Goal: Task Accomplishment & Management: Use online tool/utility

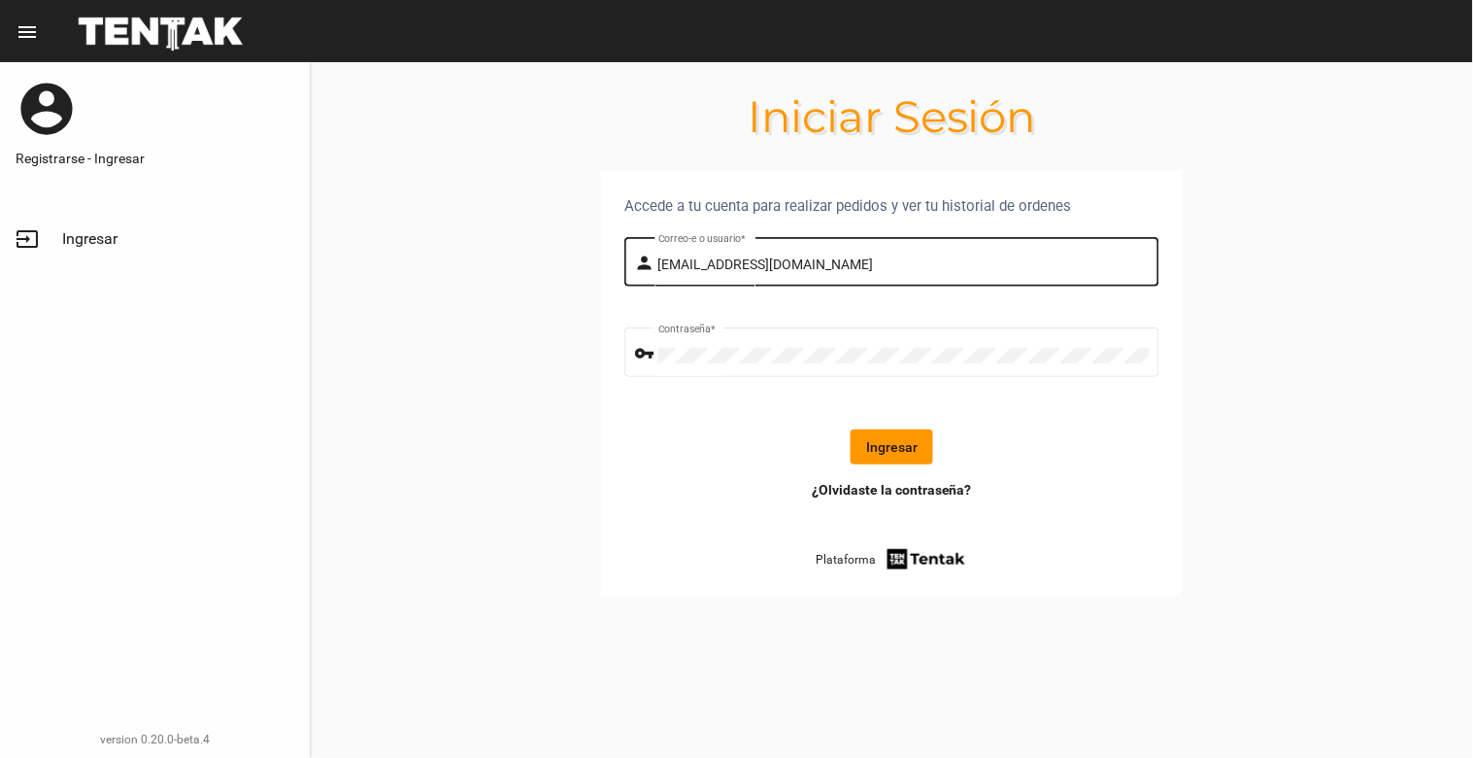
click at [897, 249] on div "[EMAIL_ADDRESS][DOMAIN_NAME] Correo-e o usuario *" at bounding box center [904, 259] width 491 height 53
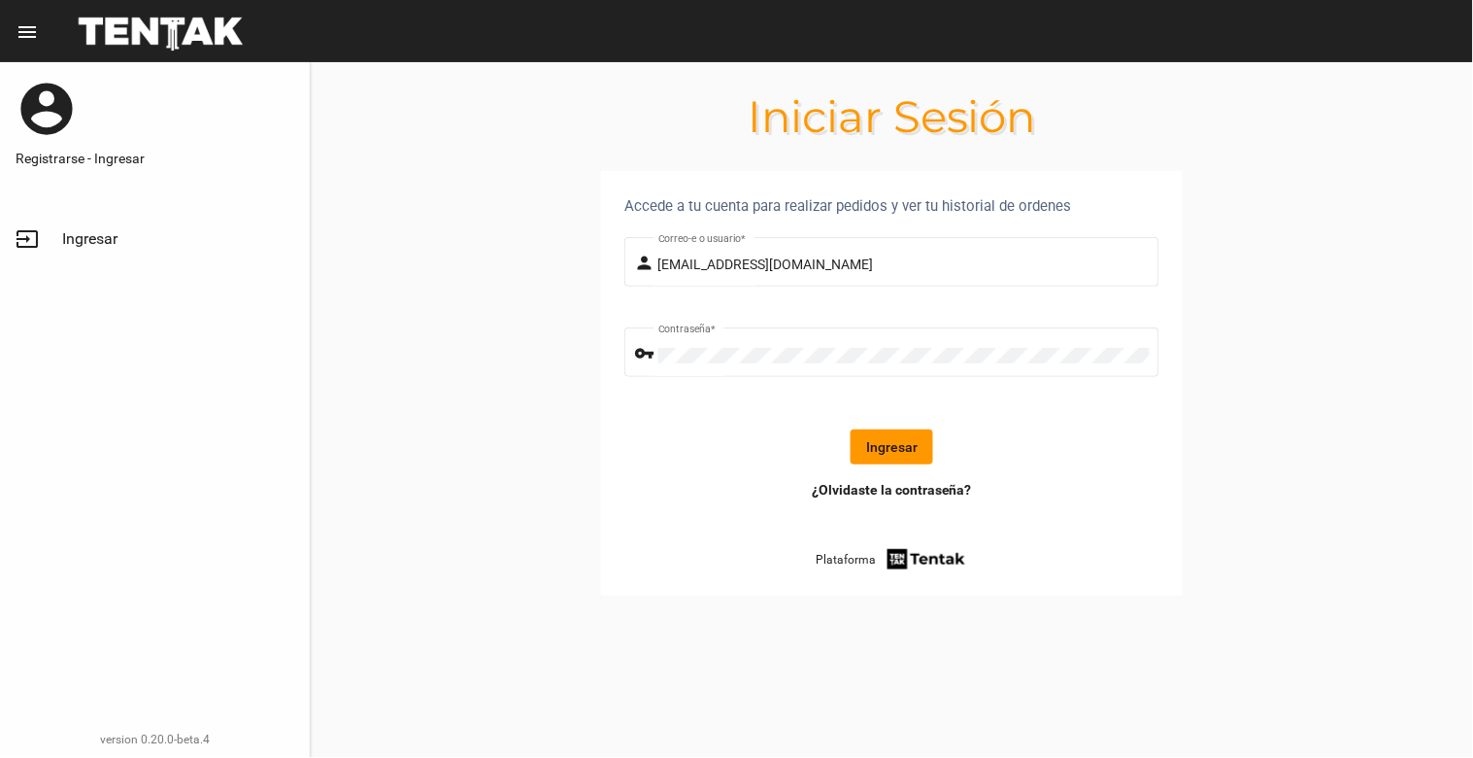
click at [914, 459] on button "Ingresar" at bounding box center [892, 446] width 83 height 35
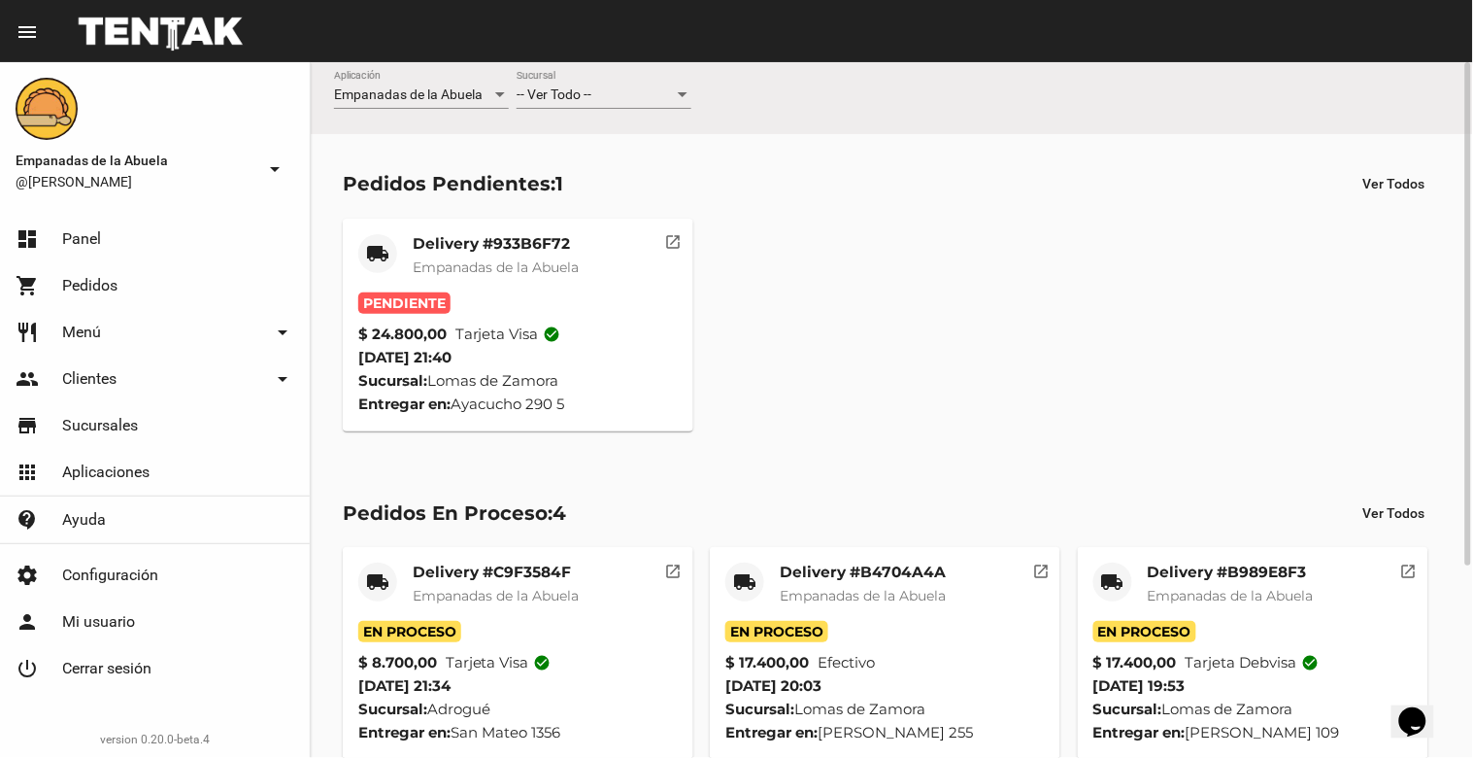
click at [536, 236] on mat-card-title "Delivery #933B6F72" at bounding box center [496, 243] width 166 height 19
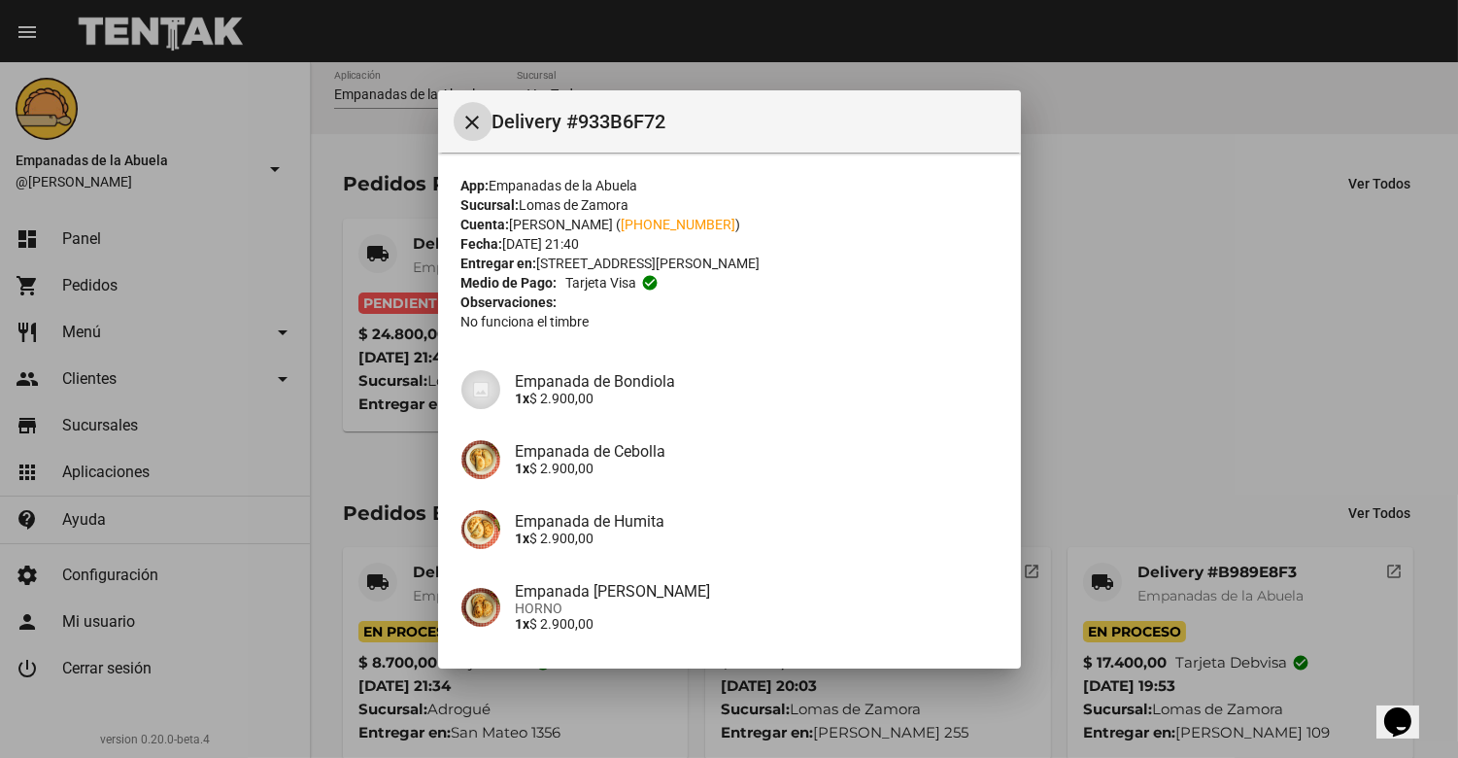
scroll to position [297, 0]
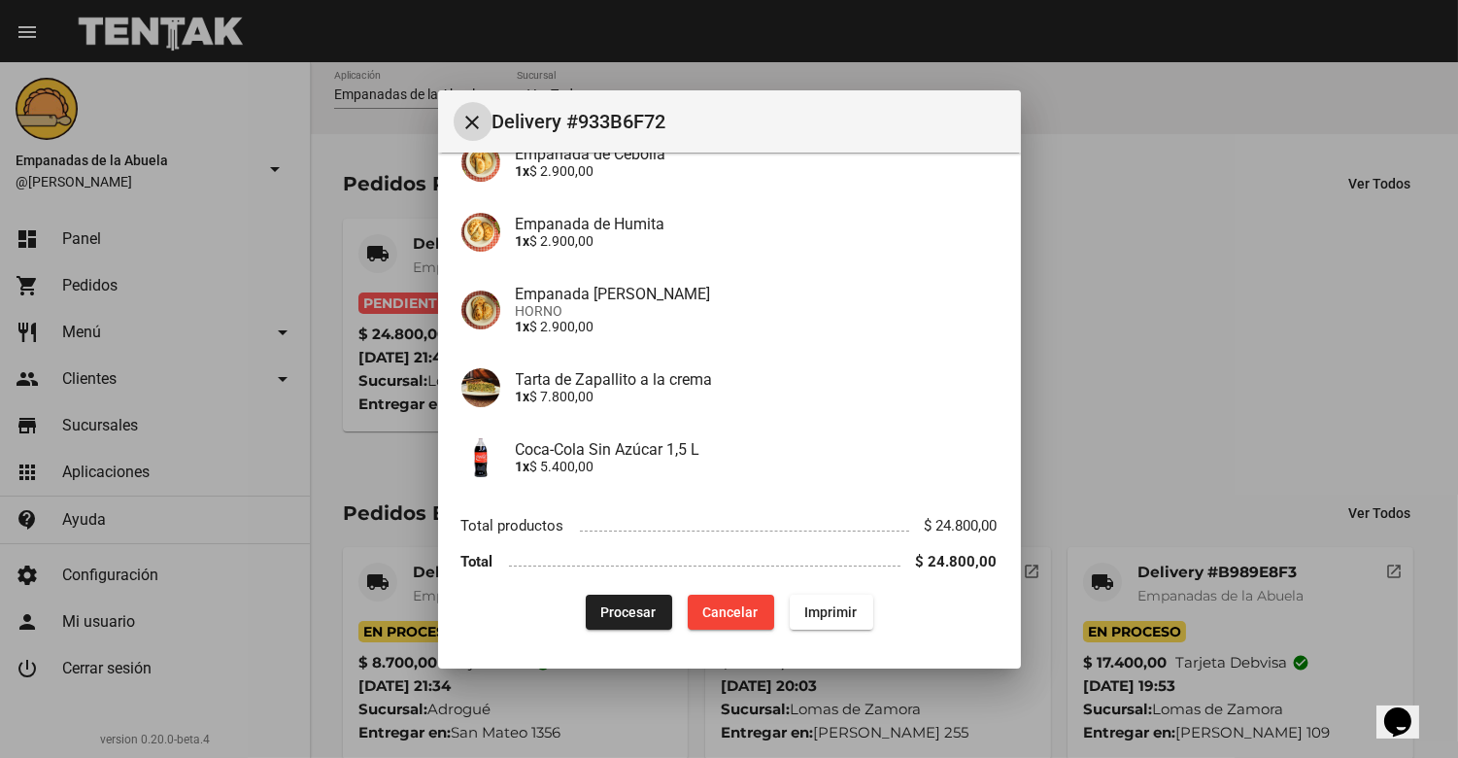
click at [839, 608] on span "Imprimir" at bounding box center [831, 612] width 52 height 16
click at [632, 605] on span "Procesar" at bounding box center [628, 612] width 55 height 16
